Goal: Check status: Check status

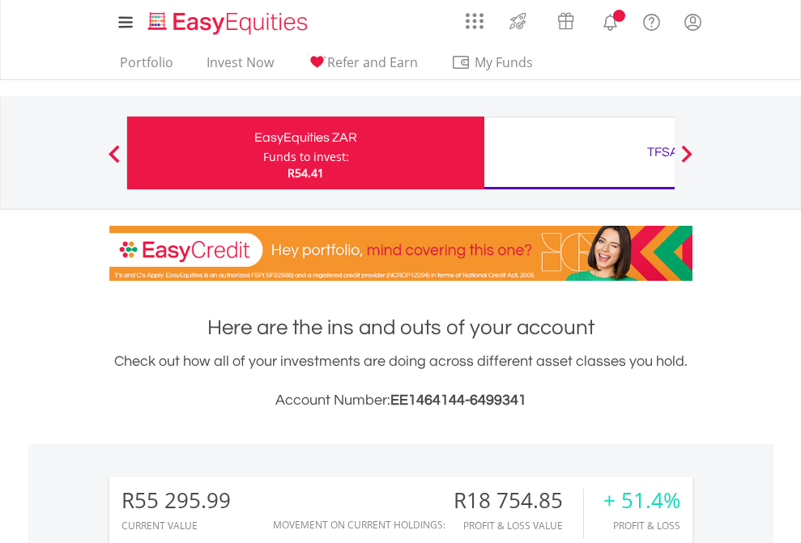
scroll to position [155, 254]
click at [263, 153] on div "Funds to invest:" at bounding box center [306, 157] width 86 height 16
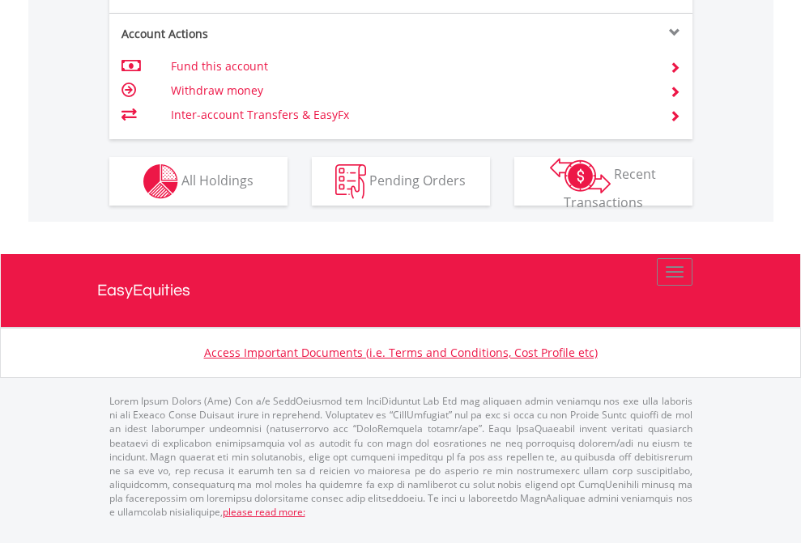
scroll to position [1649, 0]
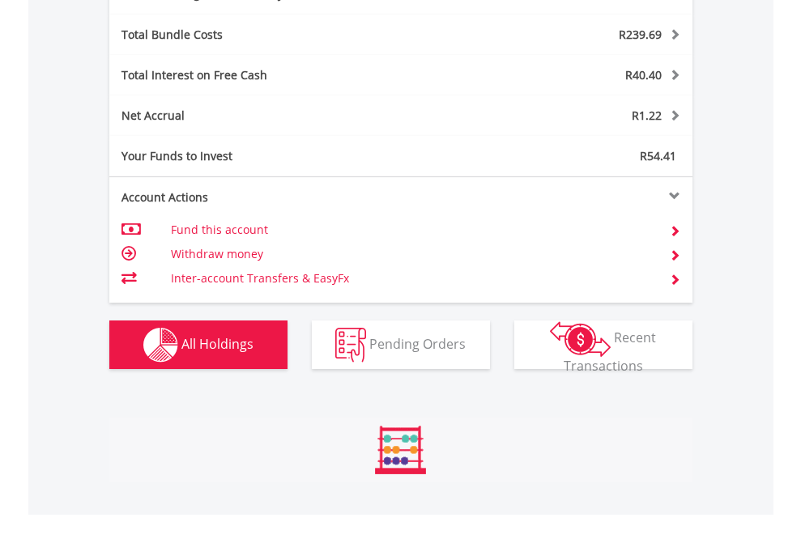
scroll to position [155, 254]
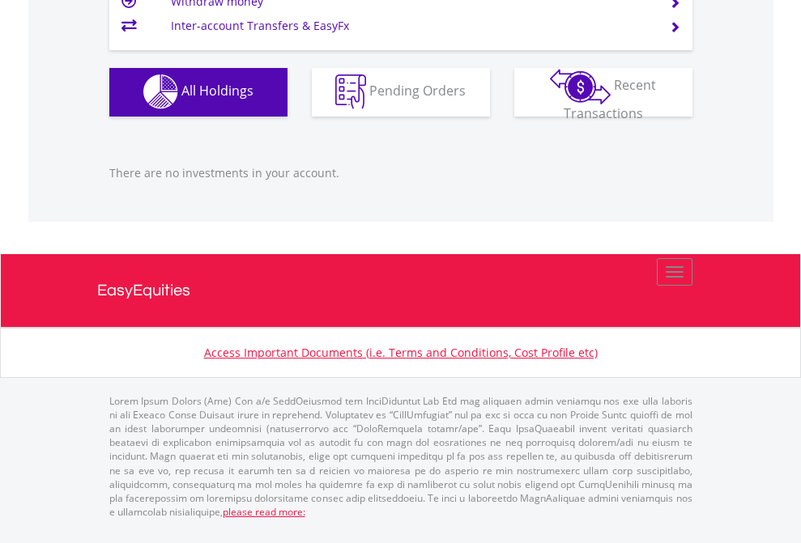
scroll to position [155, 254]
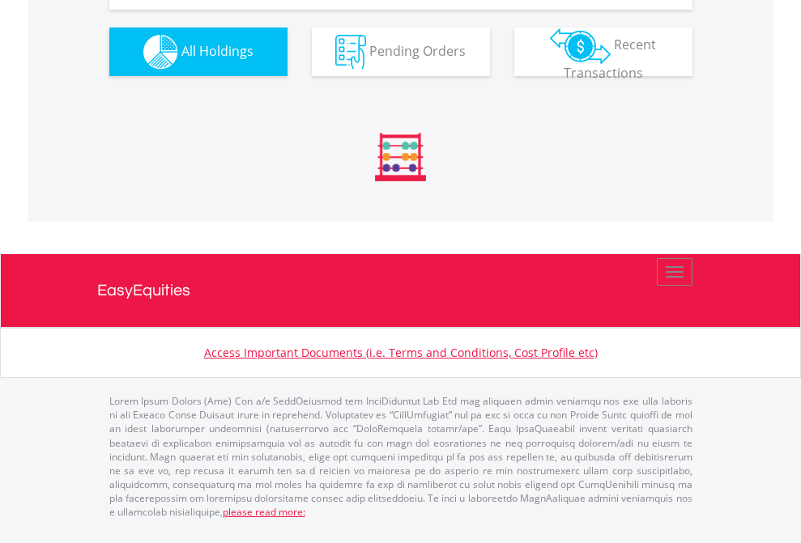
scroll to position [1865, 0]
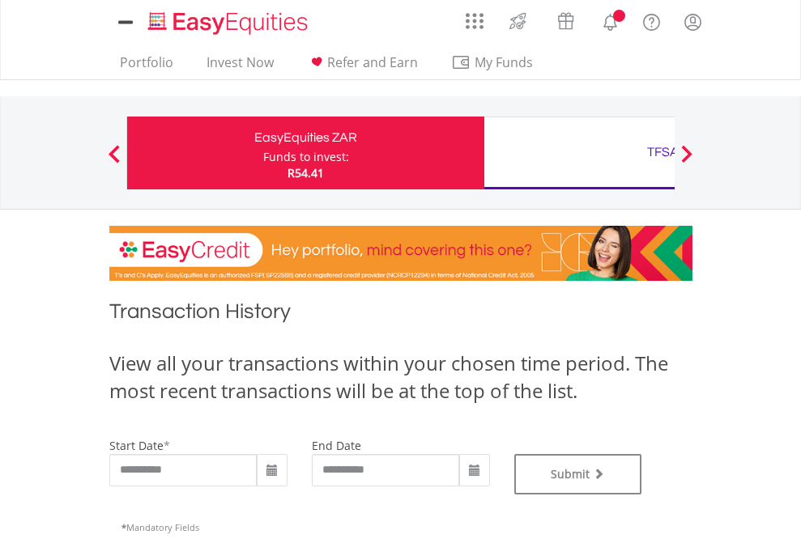
type input "**********"
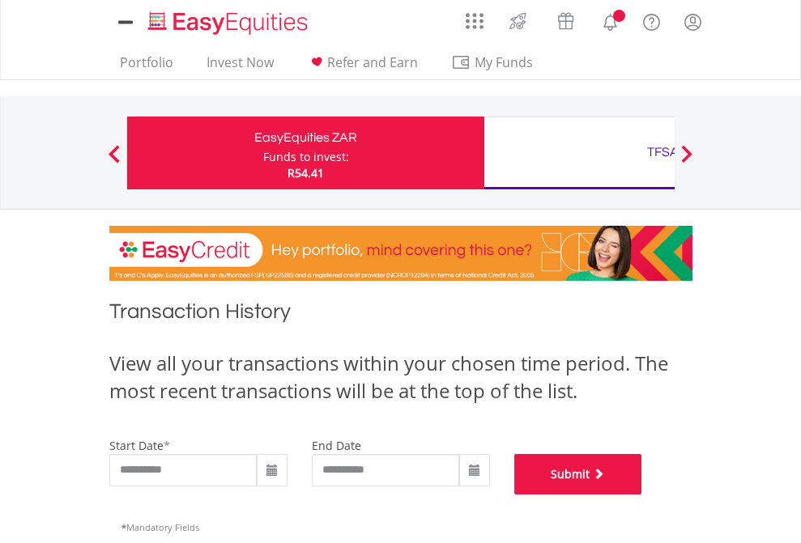
click at [642, 495] on button "Submit" at bounding box center [578, 474] width 128 height 40
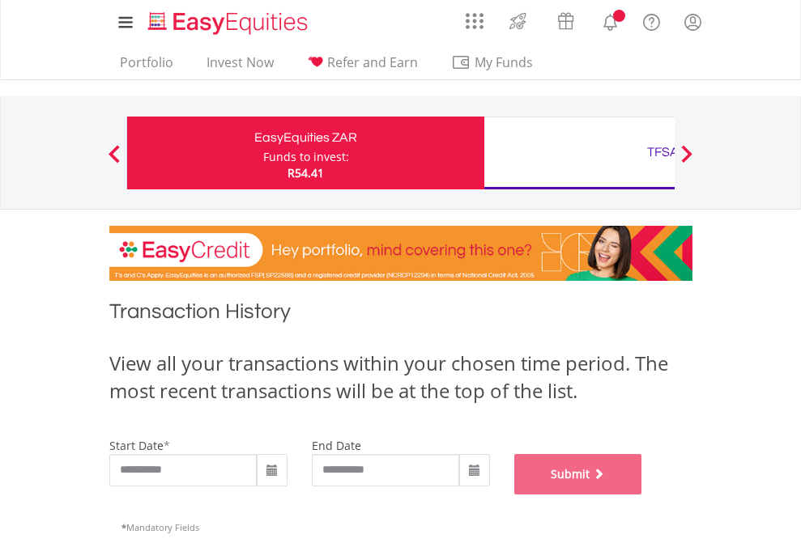
scroll to position [657, 0]
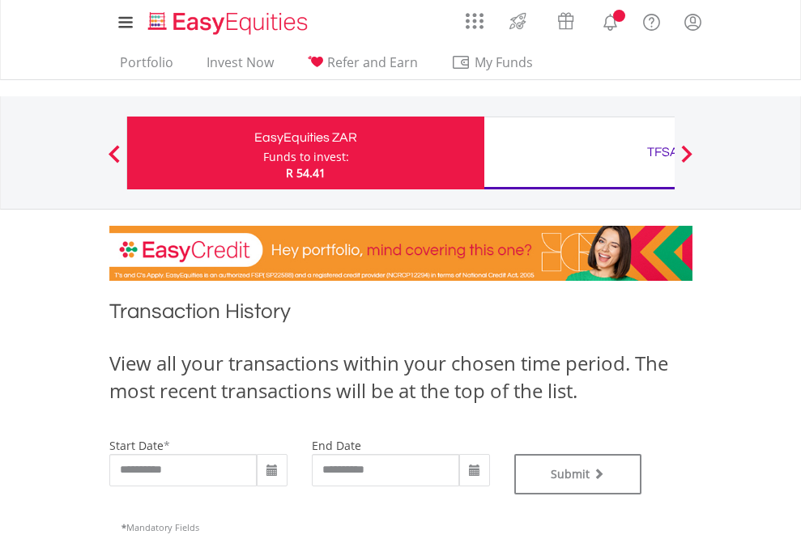
click at [579, 153] on div "TFSA" at bounding box center [663, 152] width 338 height 23
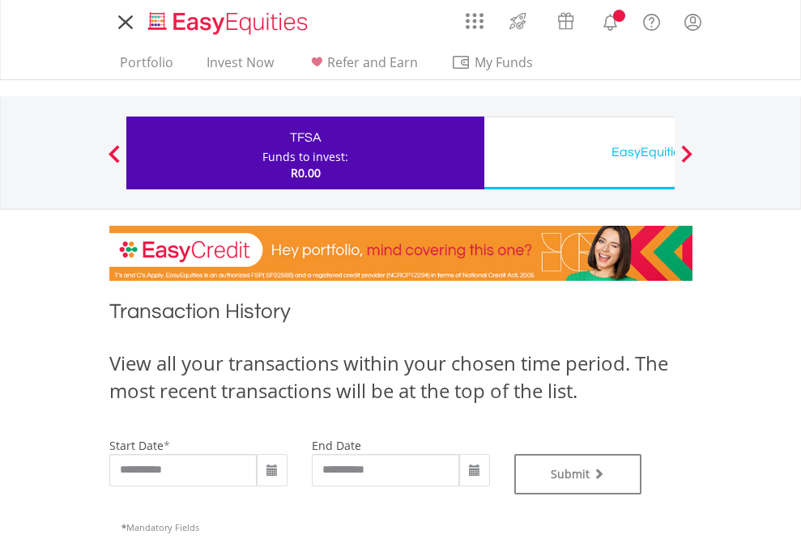
type input "**********"
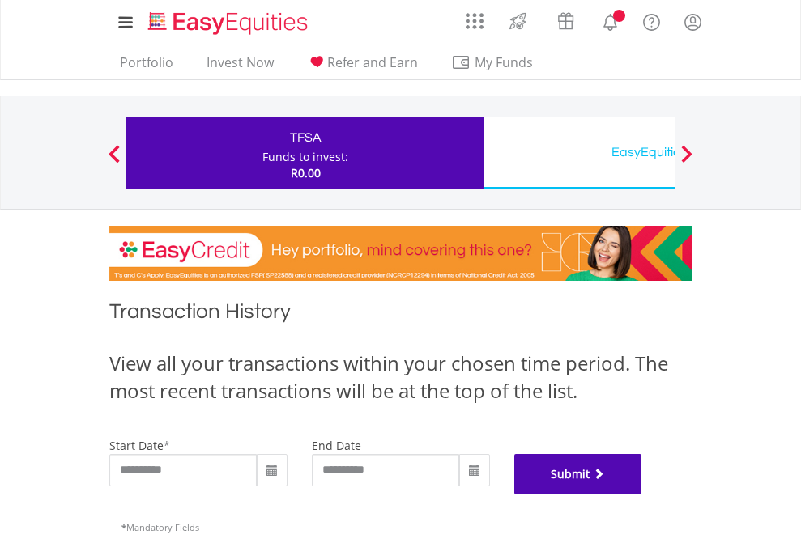
click at [642, 495] on button "Submit" at bounding box center [578, 474] width 128 height 40
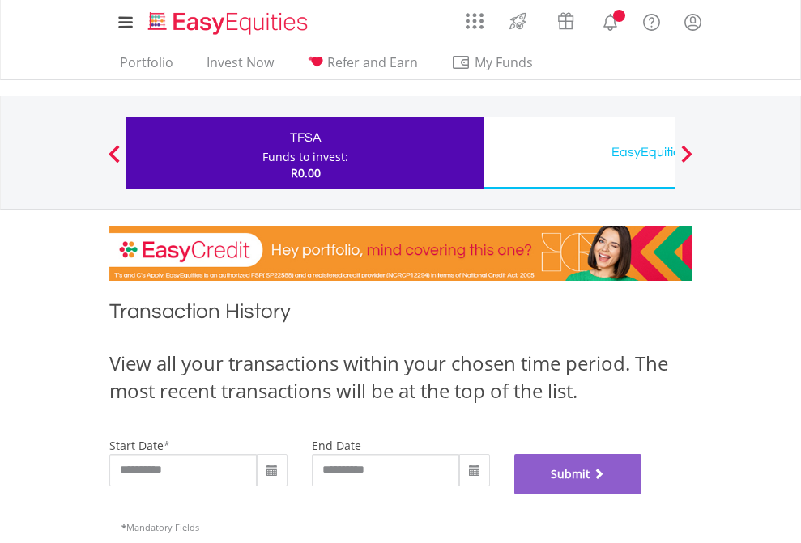
scroll to position [657, 0]
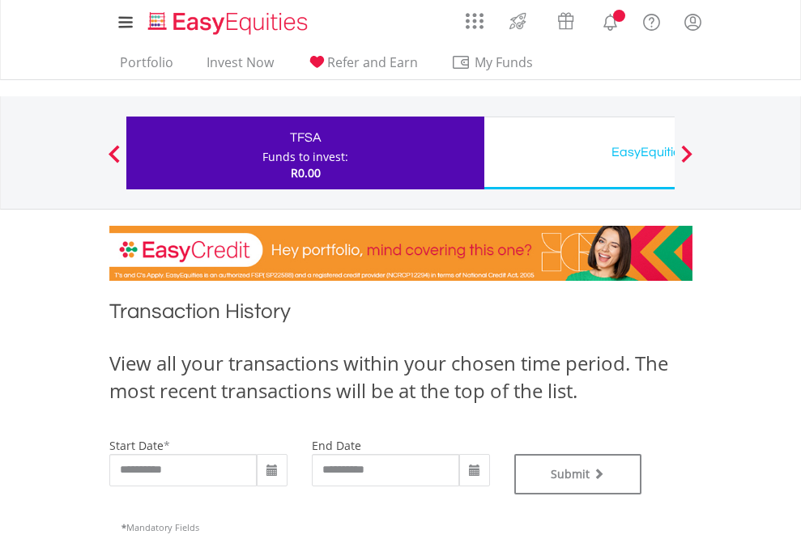
click at [579, 153] on div "EasyEquities USD" at bounding box center [663, 152] width 338 height 23
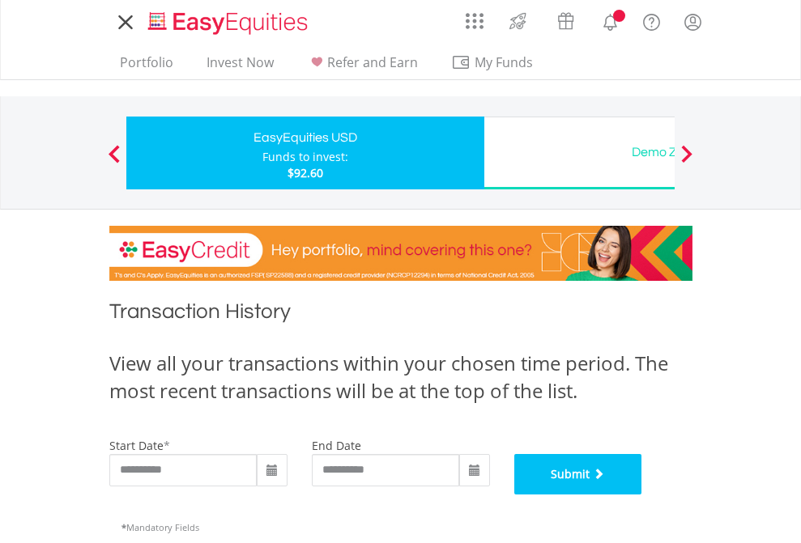
click at [642, 495] on button "Submit" at bounding box center [578, 474] width 128 height 40
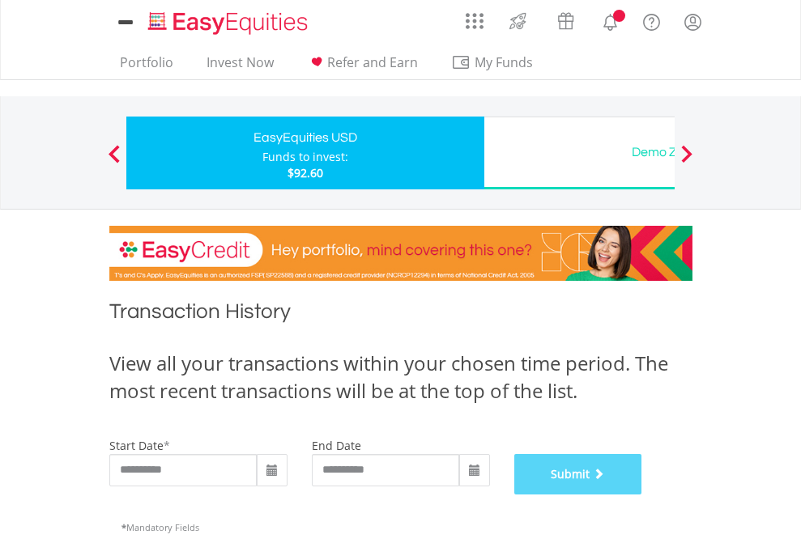
scroll to position [657, 0]
